Goal: Transaction & Acquisition: Purchase product/service

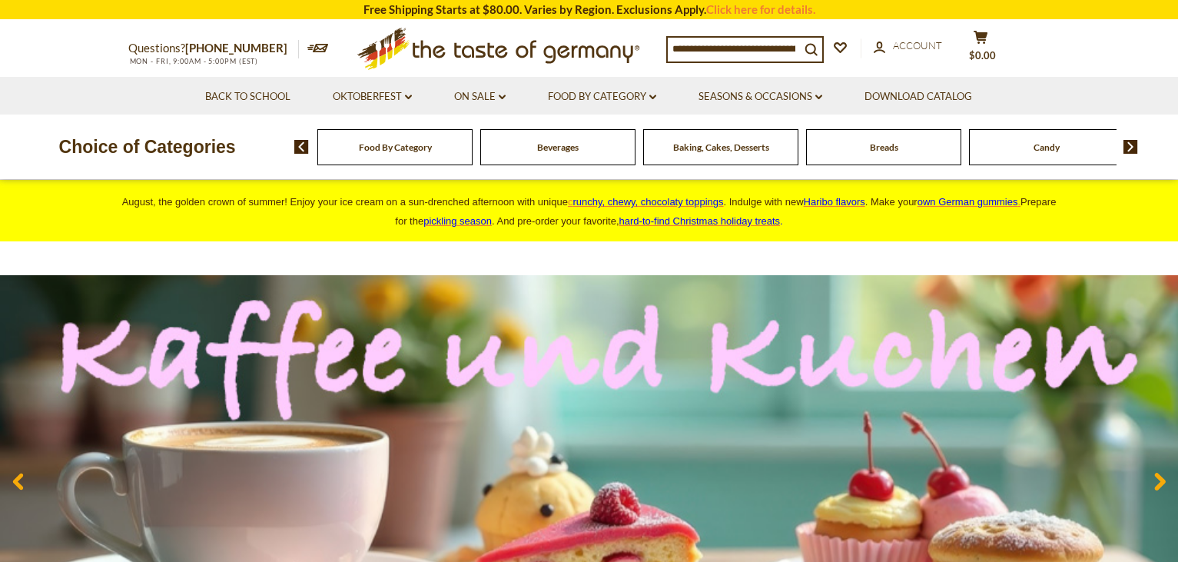
click at [410, 143] on span "Food By Category" at bounding box center [395, 147] width 73 height 12
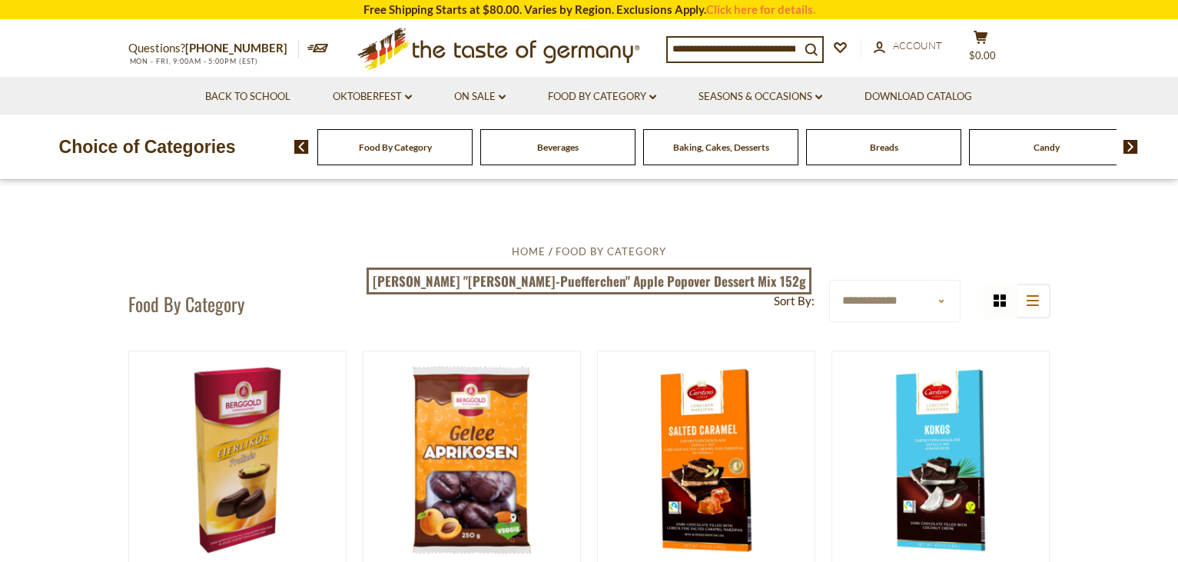
click at [385, 159] on div "Food By Category" at bounding box center [394, 147] width 155 height 36
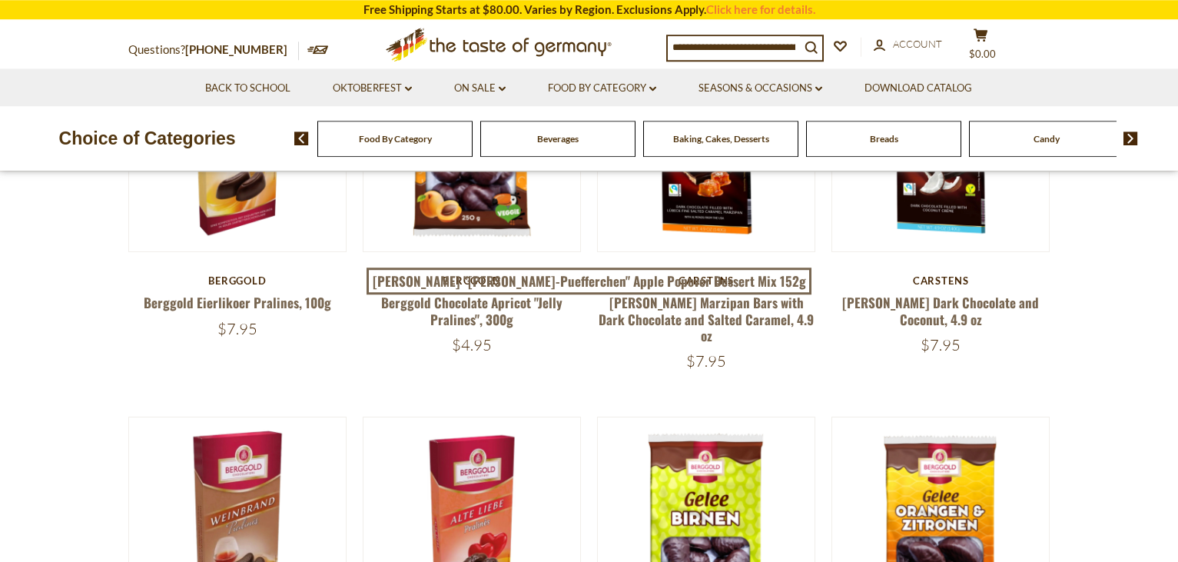
scroll to position [356, 0]
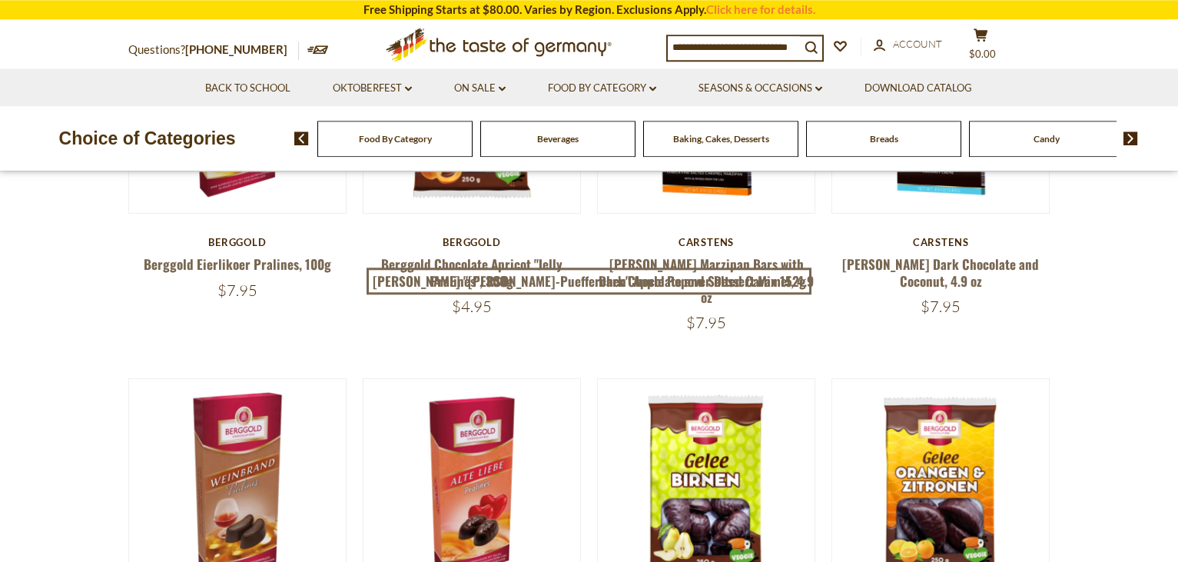
click at [400, 143] on span "Food By Category" at bounding box center [395, 139] width 73 height 12
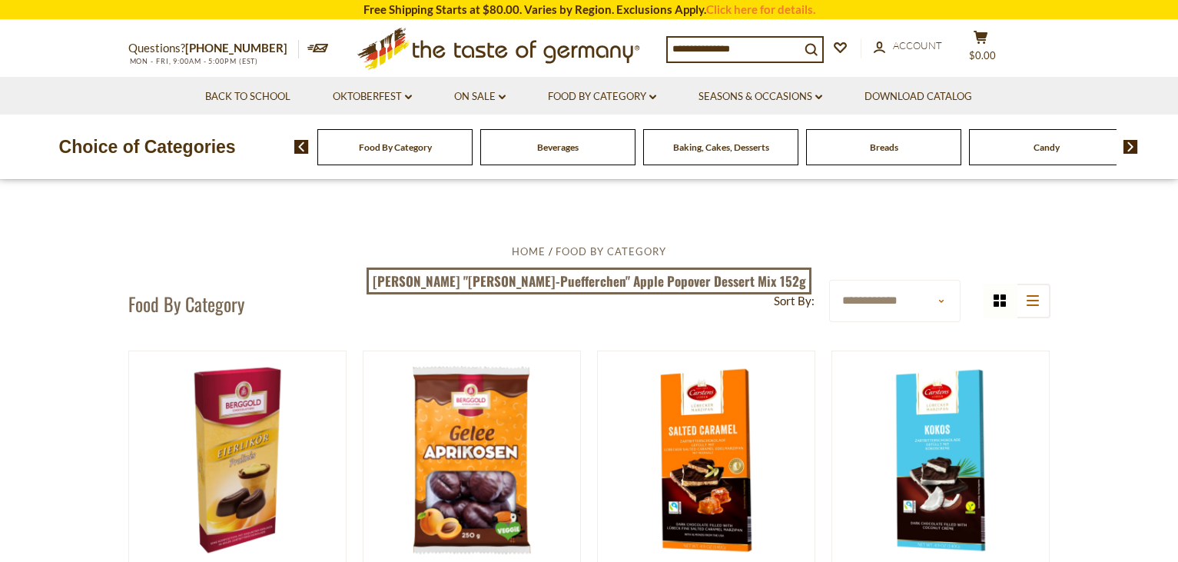
click at [720, 51] on input at bounding box center [734, 49] width 132 height 22
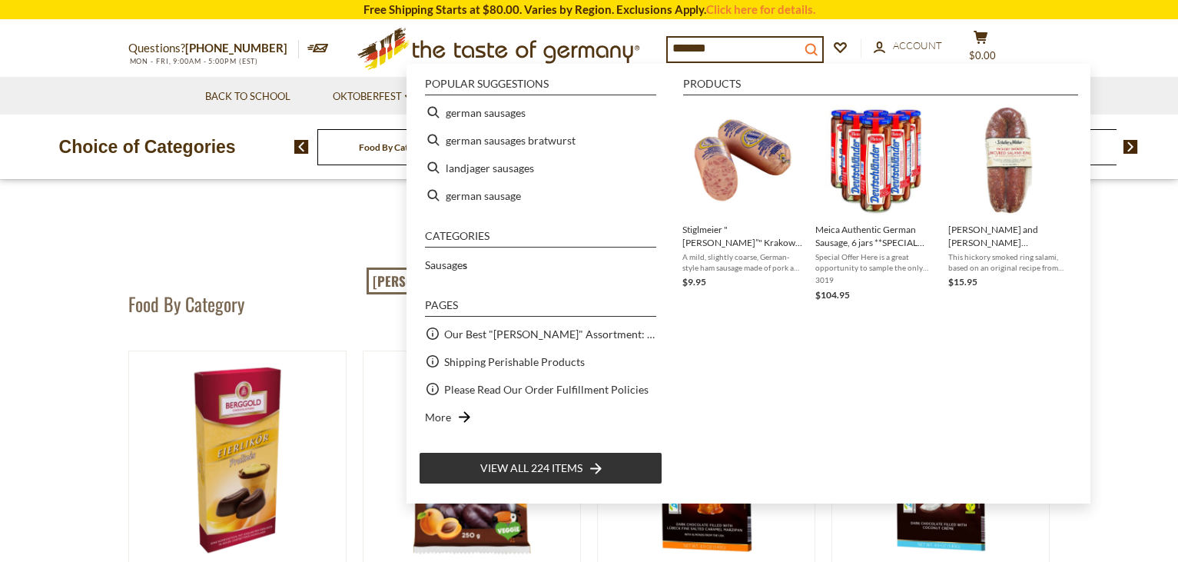
type input "*******"
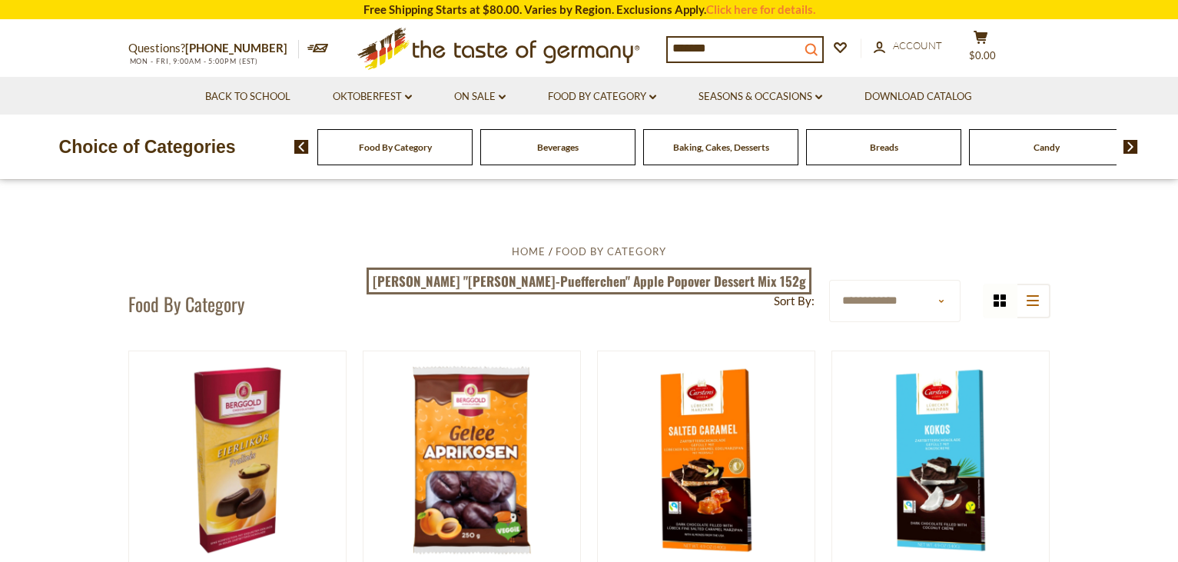
click at [818, 43] on icon "search_icon" at bounding box center [810, 49] width 13 height 13
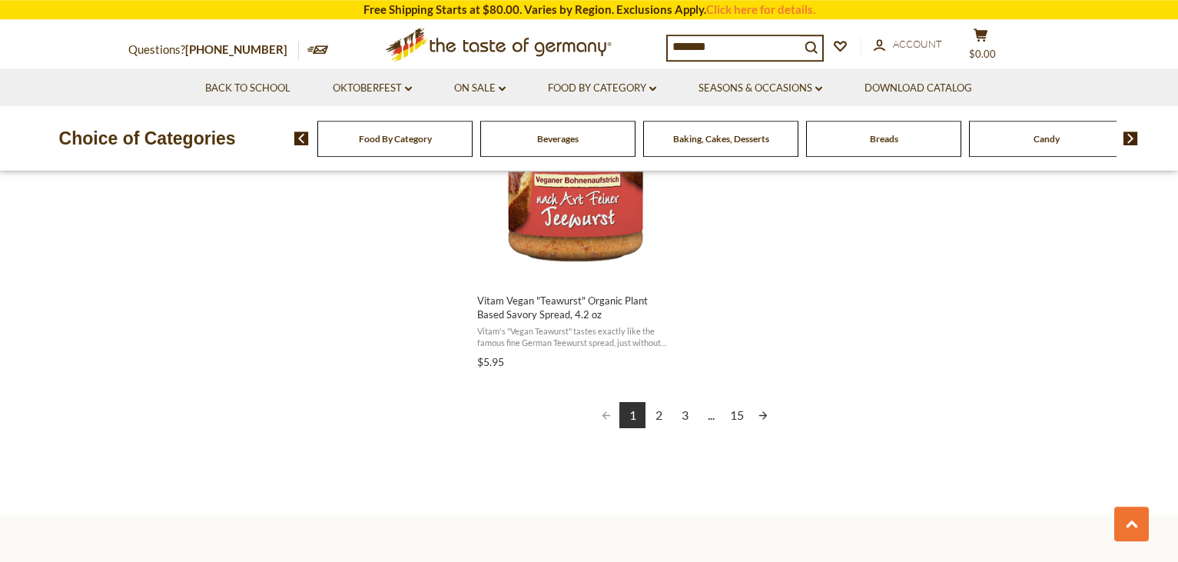
scroll to position [2769, 0]
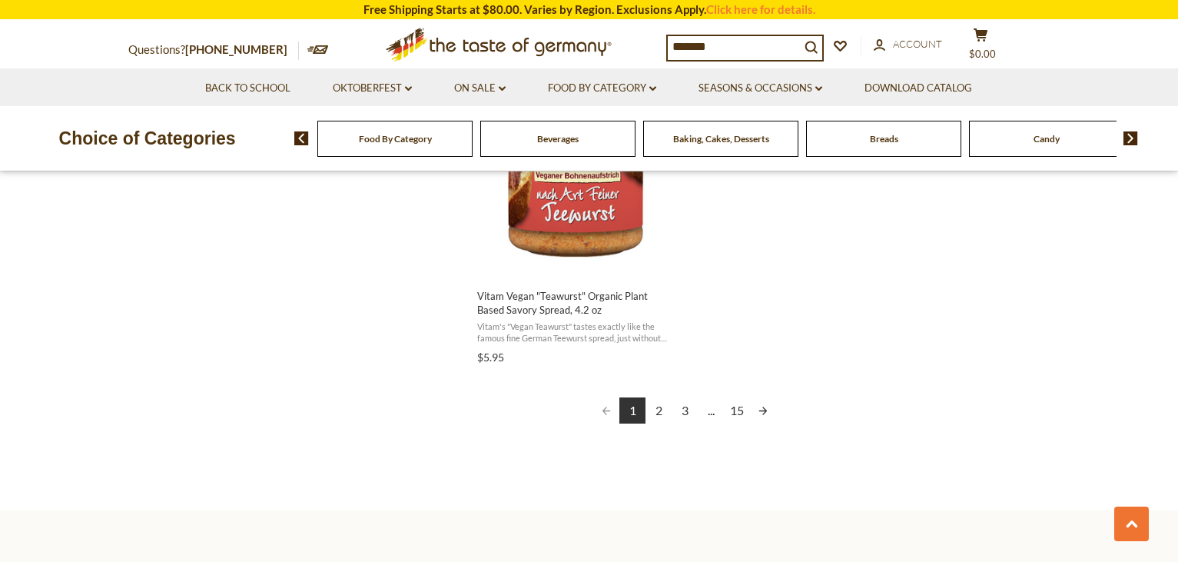
click at [665, 406] on link "2" at bounding box center [658, 410] width 26 height 26
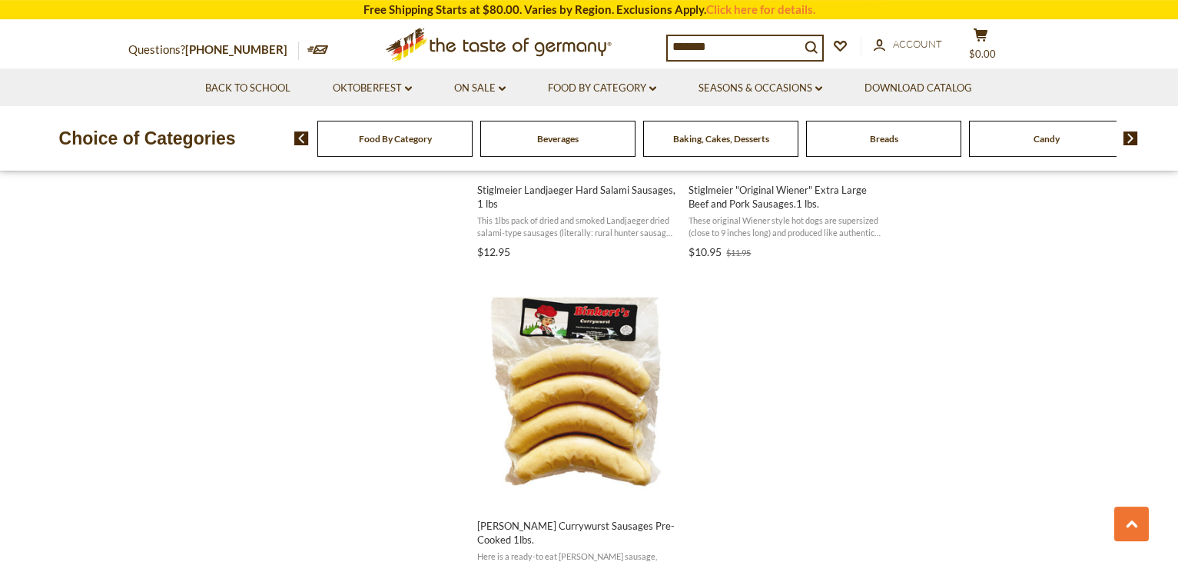
scroll to position [2904, 0]
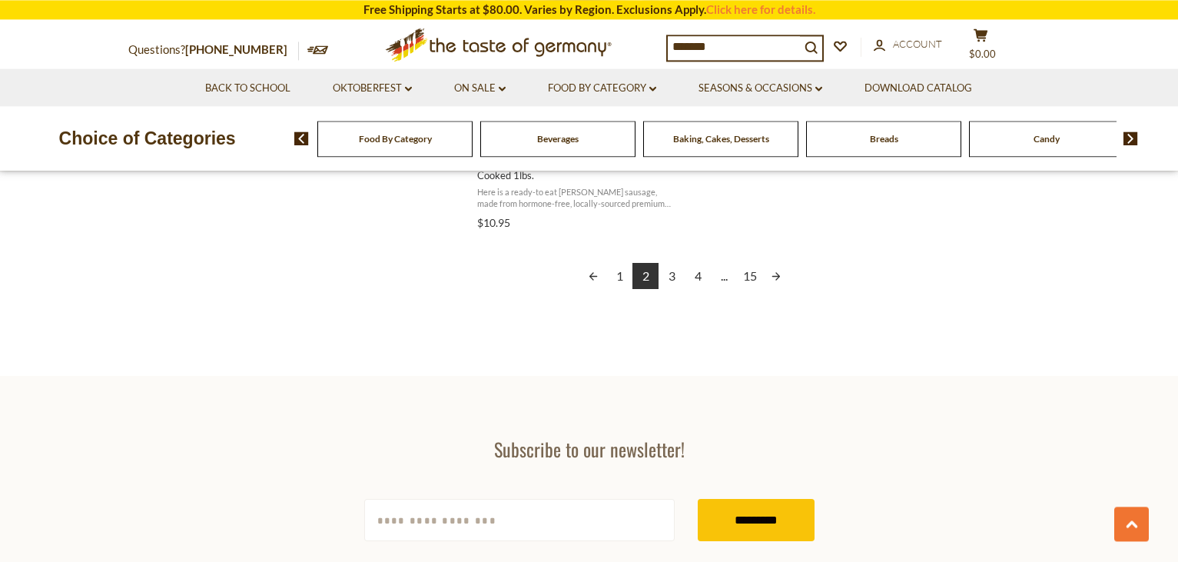
click at [672, 278] on link "3" at bounding box center [671, 276] width 26 height 26
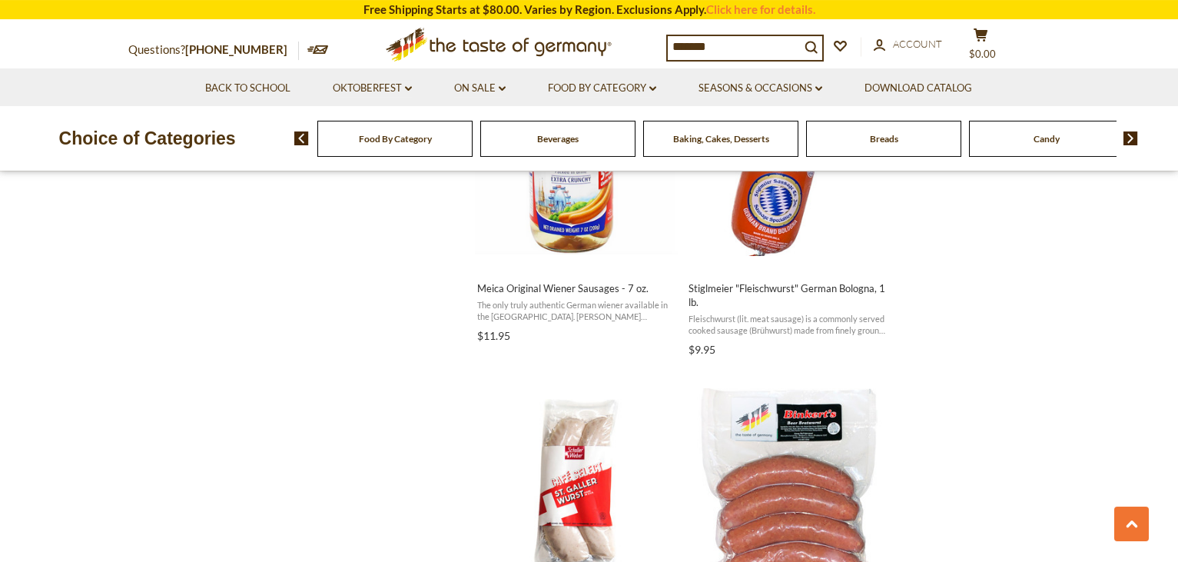
scroll to position [1812, 0]
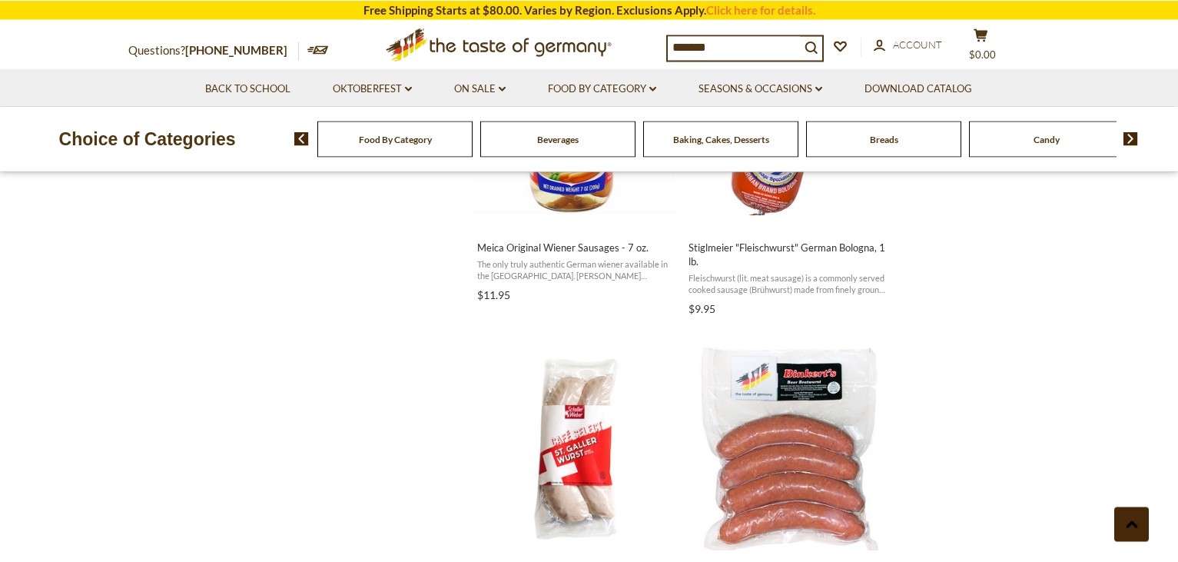
click at [1130, 524] on use at bounding box center [1132, 523] width 12 height 7
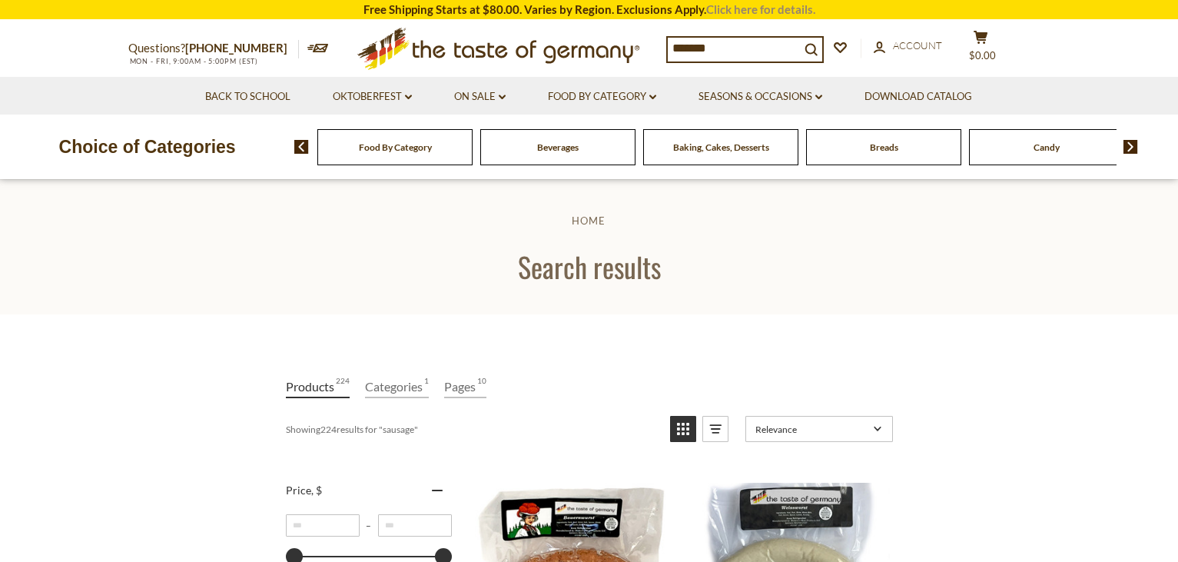
click at [753, 13] on link "Click here for details." at bounding box center [760, 9] width 109 height 14
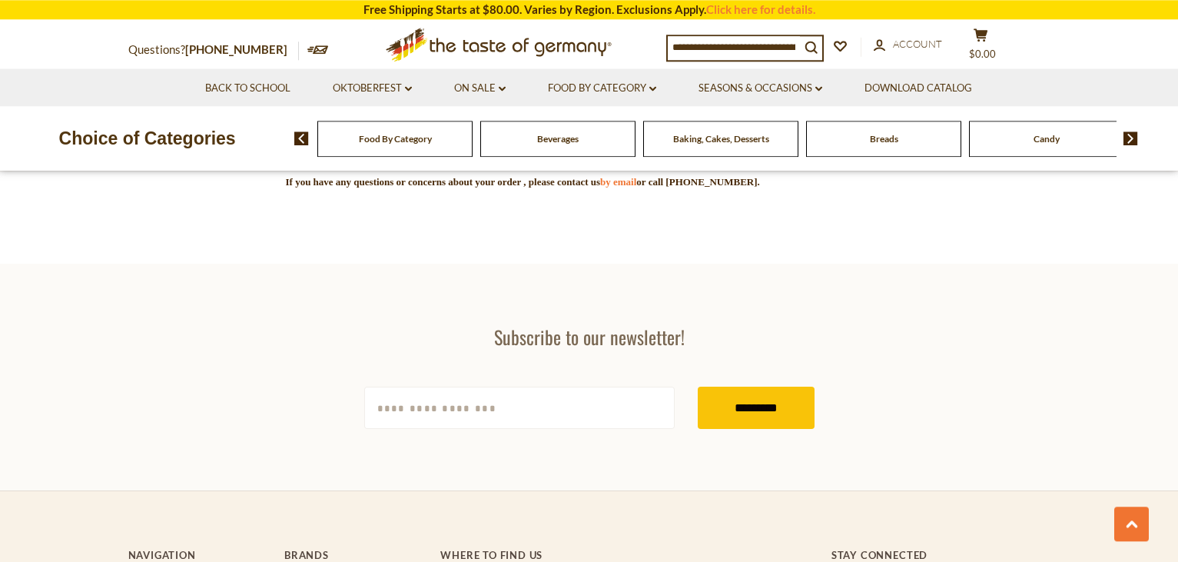
scroll to position [4720, 0]
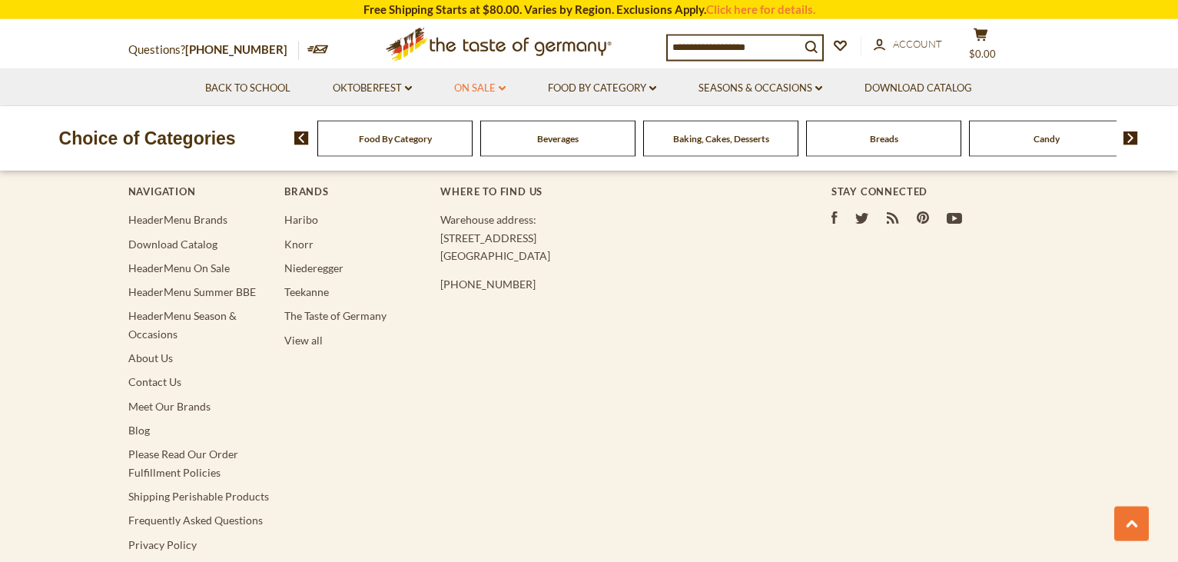
click at [471, 92] on link "On Sale dropdown_arrow" at bounding box center [479, 88] width 51 height 17
click at [473, 131] on link "All On Sale" at bounding box center [473, 128] width 55 height 14
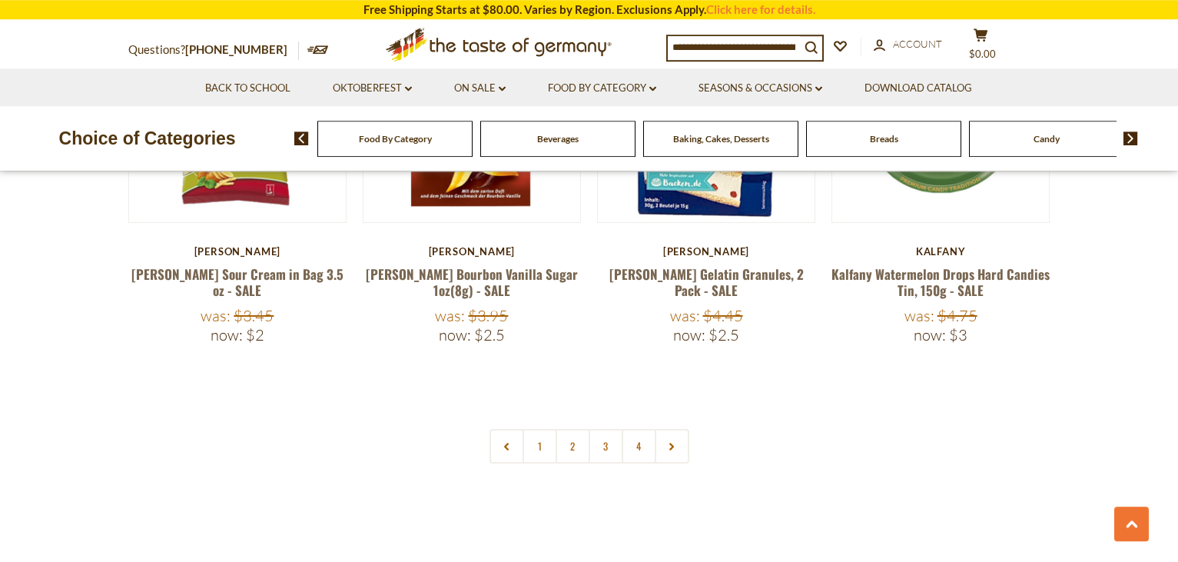
scroll to position [3631, 0]
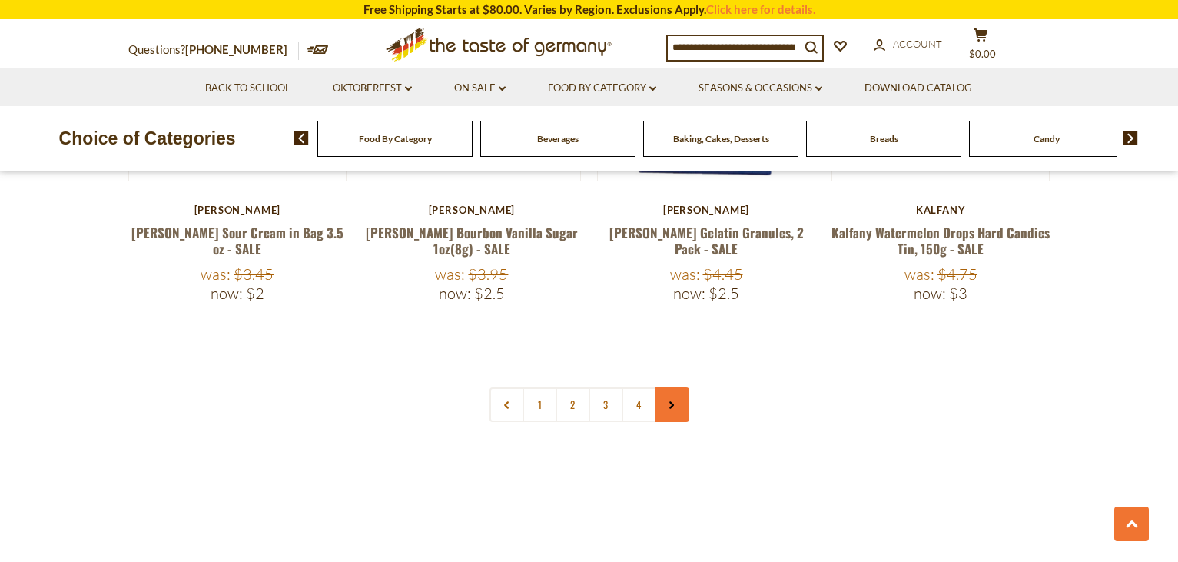
click at [669, 401] on icon at bounding box center [671, 405] width 9 height 8
click at [673, 401] on use at bounding box center [671, 405] width 5 height 8
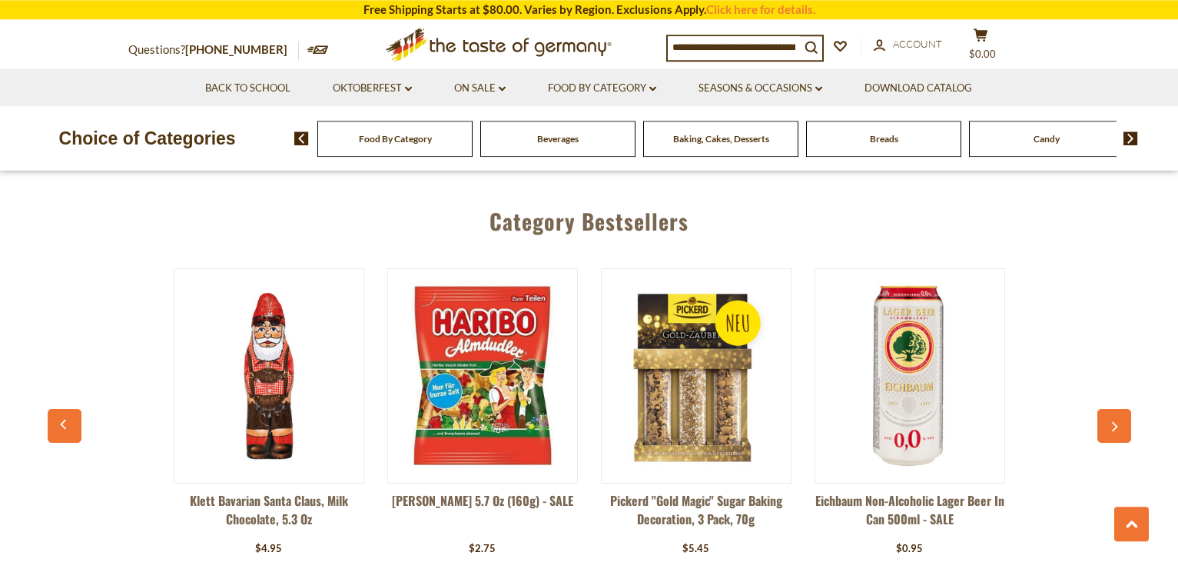
scroll to position [4359, 0]
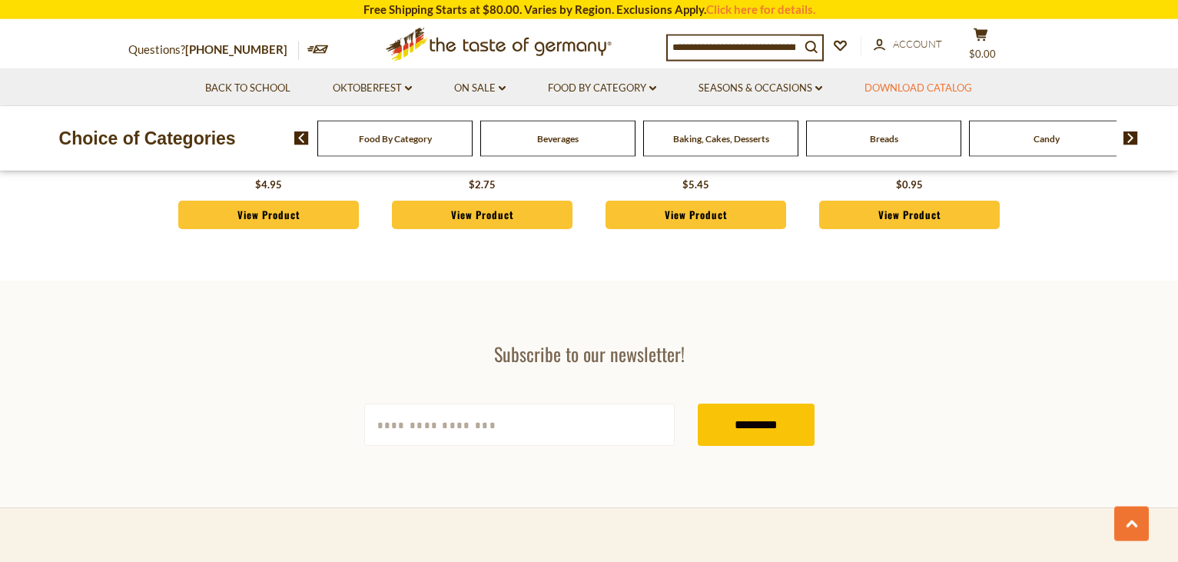
click at [910, 88] on link "Download Catalog" at bounding box center [918, 88] width 108 height 17
